Goal: Task Accomplishment & Management: Complete application form

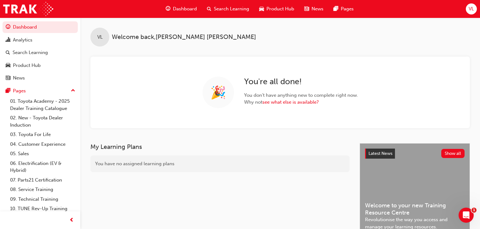
click at [476, 8] on div "VL" at bounding box center [471, 8] width 11 height 11
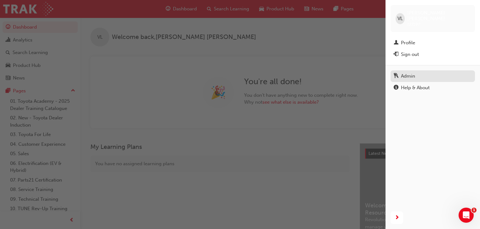
click at [410, 73] on div "Admin" at bounding box center [408, 76] width 14 height 7
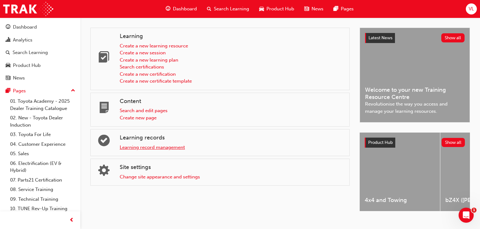
click at [138, 147] on link "Learning record management" at bounding box center [152, 148] width 65 height 6
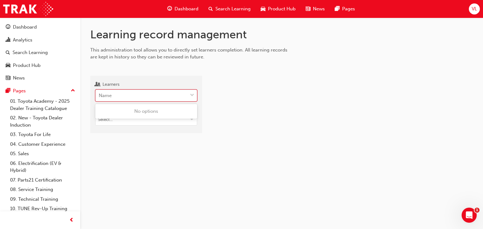
click at [116, 97] on div "Name" at bounding box center [142, 95] width 92 height 11
click at [99, 97] on input "Learners 0 results available. Use Up and Down to choose options, press Enter to…" at bounding box center [99, 95] width 1 height 5
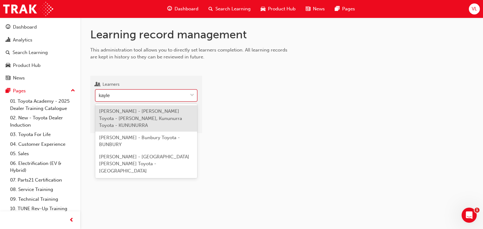
type input "kayley"
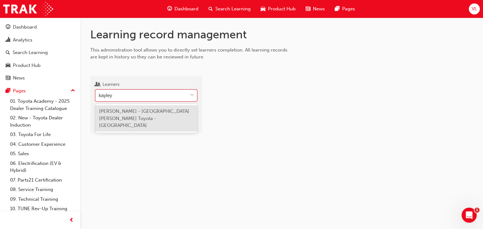
click at [118, 114] on span "[PERSON_NAME] - [GEOGRAPHIC_DATA][PERSON_NAME] Toyota - [GEOGRAPHIC_DATA]" at bounding box center [144, 119] width 90 height 20
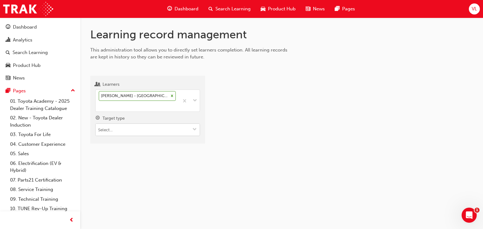
click at [117, 133] on input "Target type" at bounding box center [148, 130] width 104 height 12
click at [128, 156] on li "Learning resource - instructor led" at bounding box center [147, 154] width 105 height 12
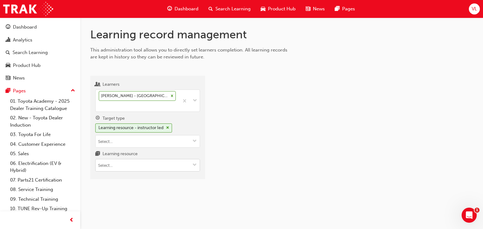
click at [124, 164] on input "Learning resource" at bounding box center [148, 166] width 104 height 12
type input "reignite"
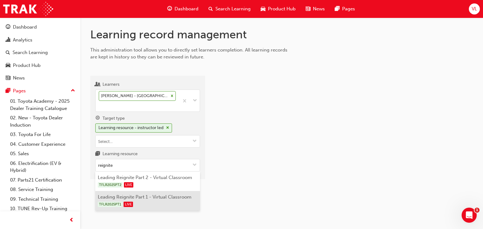
click at [135, 196] on li "Leading Reignite Part 1 - Virtual Classroom TFLR2025PT1 LIVE" at bounding box center [147, 201] width 105 height 20
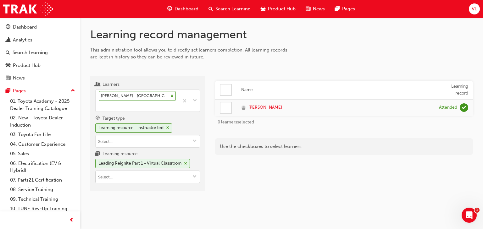
click at [141, 176] on input "Learning resource Leading Reignite Part 1 - Virtual Classroom" at bounding box center [148, 177] width 104 height 12
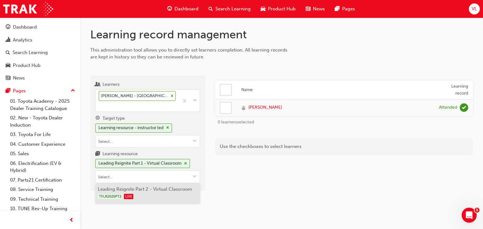
click at [152, 189] on li "Leading Reignite Part 2 - Virtual Classroom TFLR2025PT2 LIVE" at bounding box center [147, 194] width 105 height 20
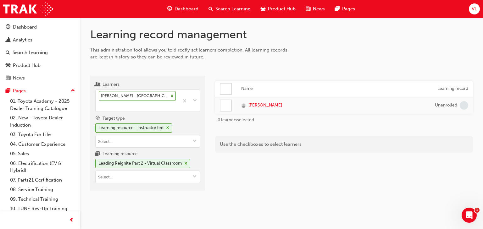
click at [224, 105] on div at bounding box center [226, 105] width 11 height 11
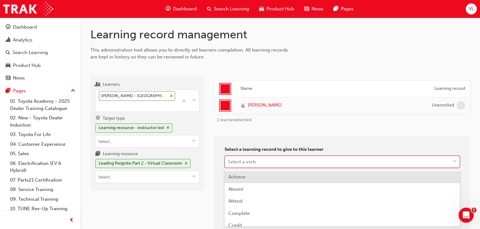
click at [255, 161] on body "Your version of Internet Explorer is outdated and not supported. Please upgrade…" at bounding box center [240, 114] width 480 height 229
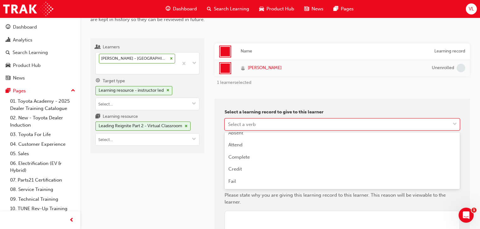
scroll to position [42, 0]
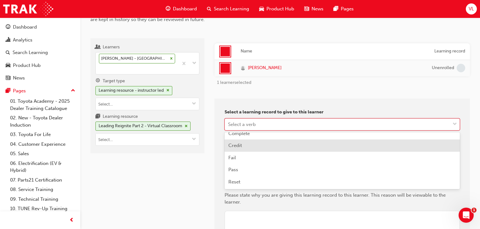
click at [248, 146] on div "Credit" at bounding box center [341, 146] width 235 height 12
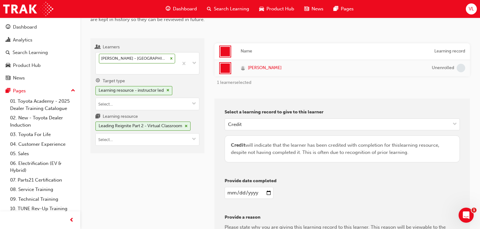
click at [268, 192] on input "date" at bounding box center [248, 193] width 49 height 12
type input "[DATE]"
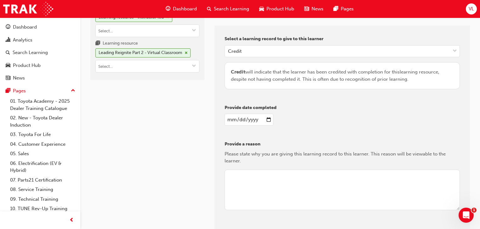
scroll to position [113, 0]
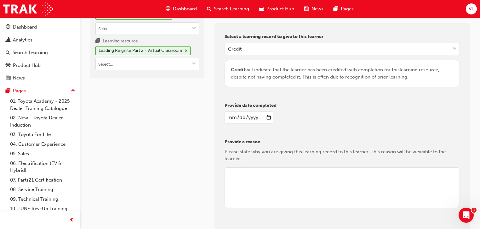
click at [240, 173] on textarea at bounding box center [341, 188] width 235 height 41
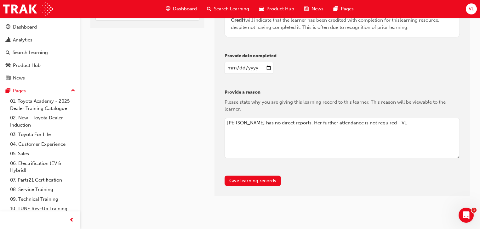
scroll to position [163, 0]
type textarea "[PERSON_NAME] has no direct reports. Her further attendance is not required - VL"
click at [263, 181] on button "Give learning records" at bounding box center [252, 180] width 56 height 10
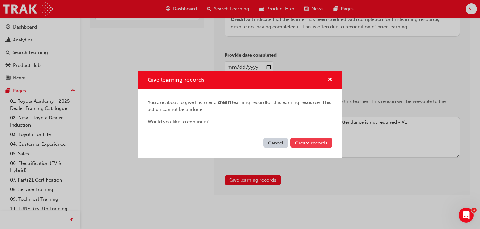
click at [300, 142] on span "Create records" at bounding box center [311, 143] width 32 height 6
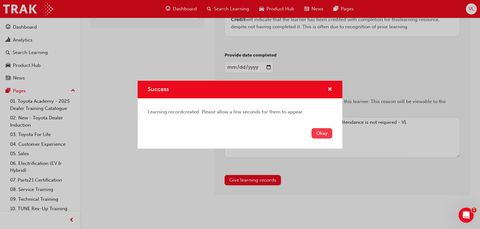
click at [316, 135] on button "Okay" at bounding box center [321, 133] width 21 height 10
